Goal: Task Accomplishment & Management: Use online tool/utility

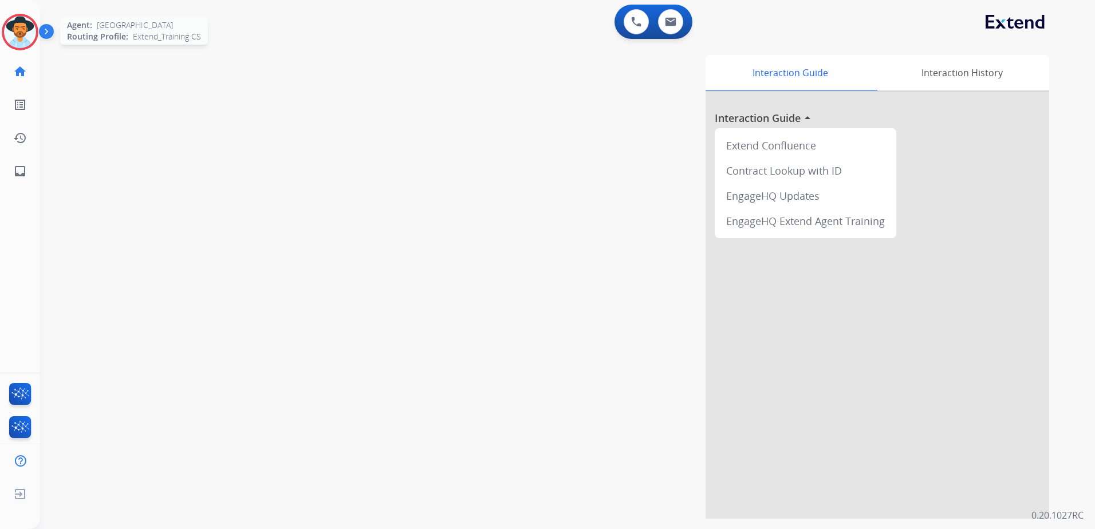
click at [27, 30] on img at bounding box center [20, 32] width 32 height 32
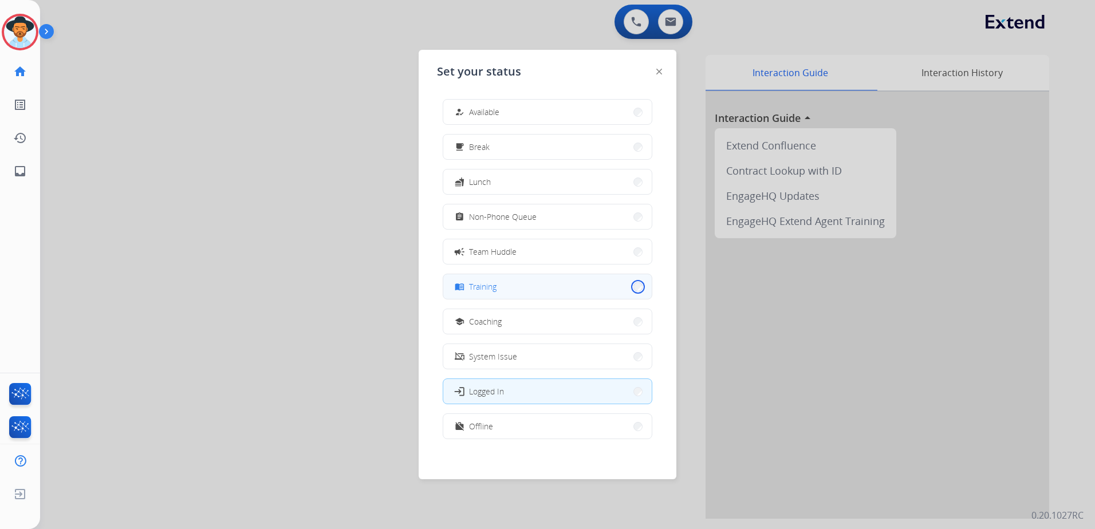
click at [632, 285] on button "menu_book Training" at bounding box center [547, 286] width 208 height 25
